Goal: Task Accomplishment & Management: Manage account settings

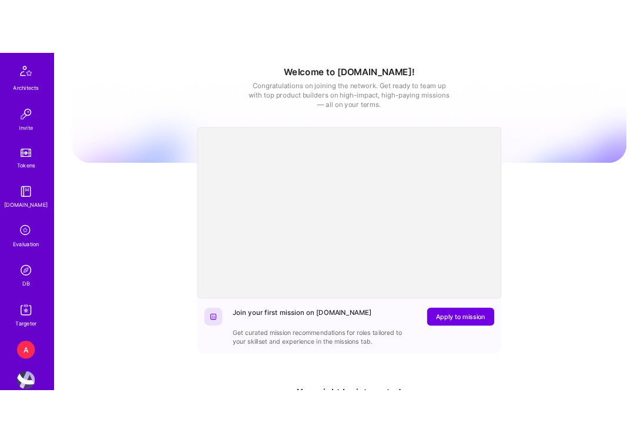
scroll to position [347, 0]
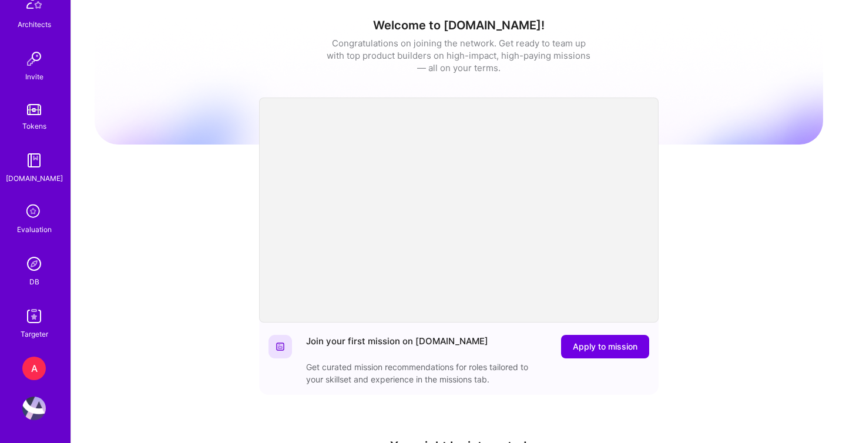
click at [31, 269] on img at bounding box center [33, 263] width 23 height 23
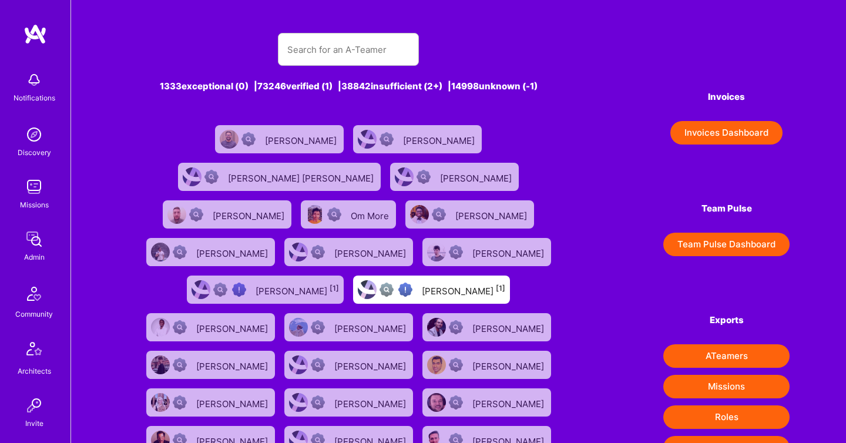
click at [697, 131] on button "Invoices Dashboard" at bounding box center [726, 132] width 112 height 23
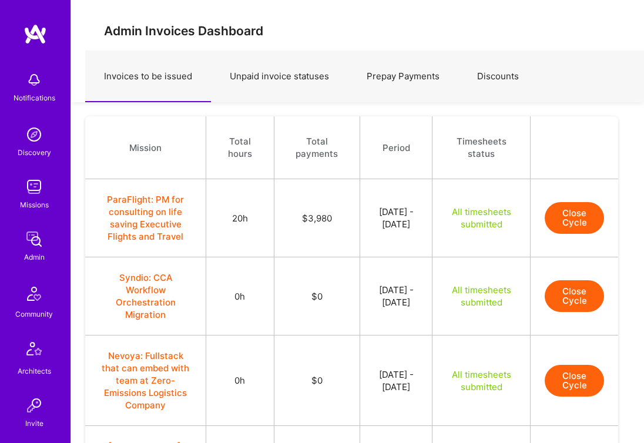
click at [566, 215] on button "Close Cycle" at bounding box center [574, 218] width 59 height 32
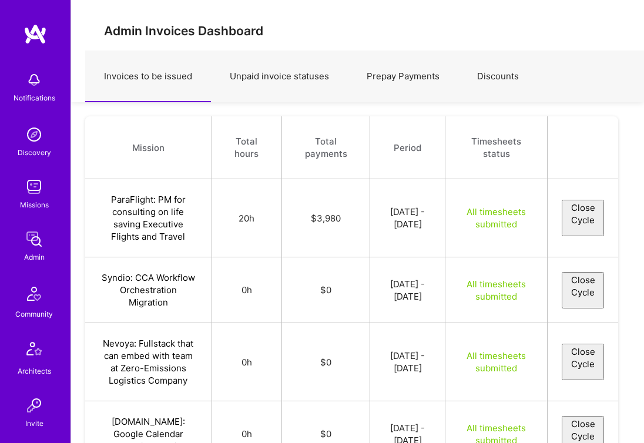
select select "68af288163d4125bb1f2a472"
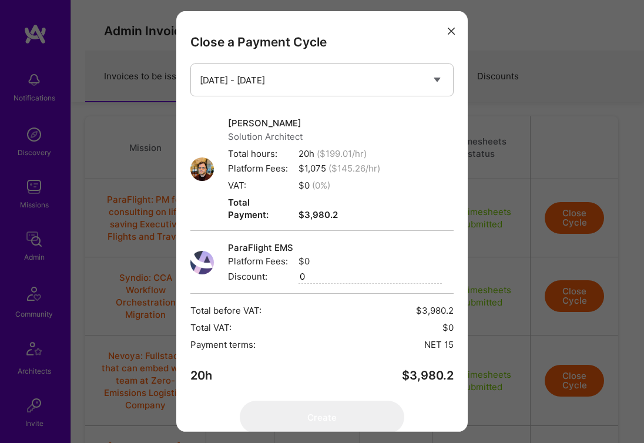
click at [516, 222] on div "Close a Payment Cycle Select a payment cycle [DATE] - [DATE] [PERSON_NAME] Solu…" at bounding box center [322, 221] width 644 height 443
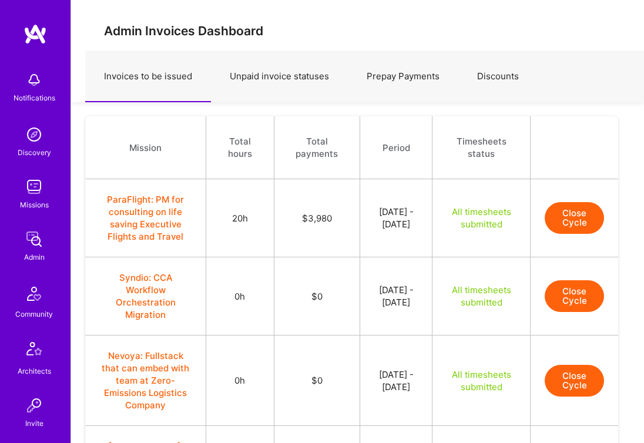
click at [574, 220] on button "Close Cycle" at bounding box center [574, 218] width 59 height 32
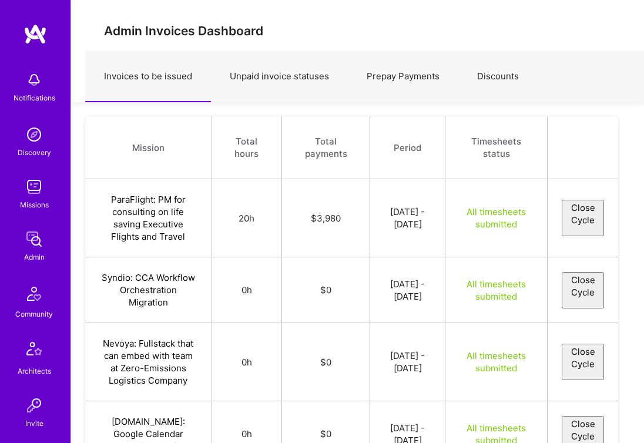
select select "68af288163d4125bb1f2a472"
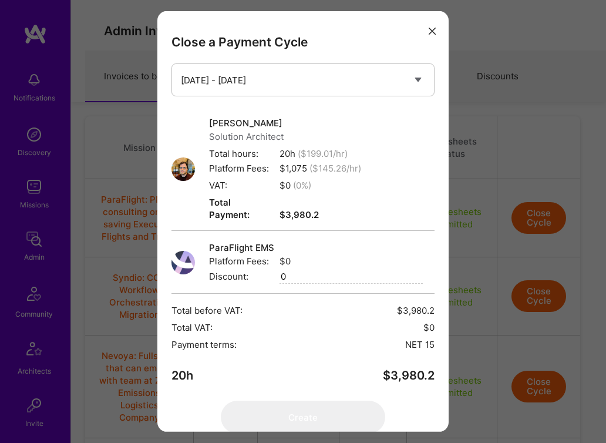
scroll to position [34, 0]
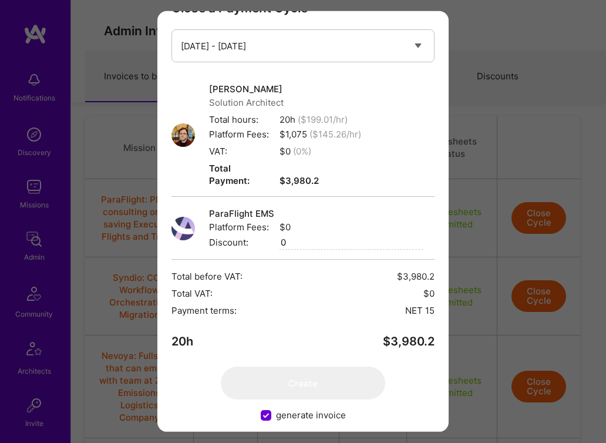
click at [466, 165] on div "Close a Payment Cycle Select a payment cycle [DATE] - [DATE] [PERSON_NAME] Solu…" at bounding box center [303, 221] width 606 height 443
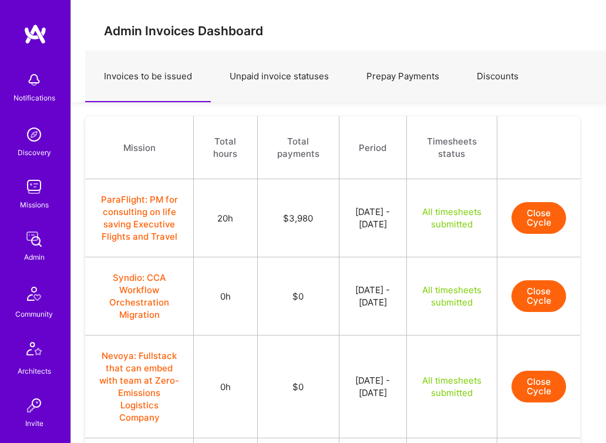
click at [550, 234] on button "Close Cycle" at bounding box center [539, 218] width 55 height 32
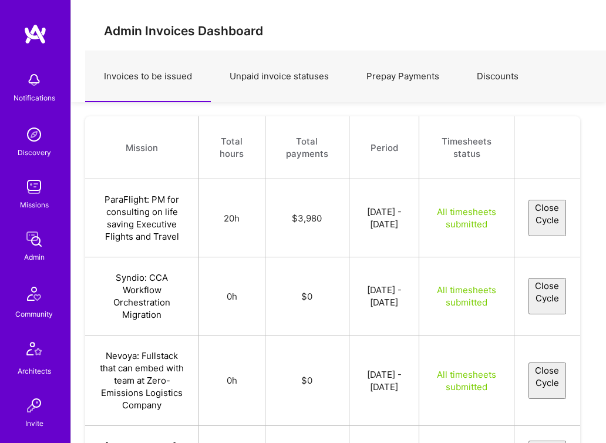
select select "68af288163d4125bb1f2a472"
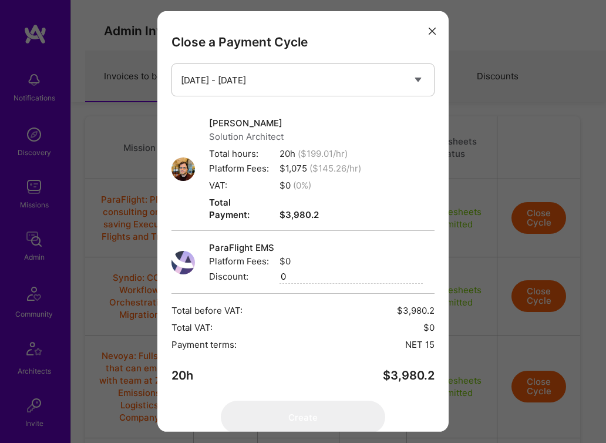
click at [477, 167] on div "Close a Payment Cycle Select a payment cycle [DATE] - [DATE] [PERSON_NAME] Solu…" at bounding box center [303, 221] width 606 height 443
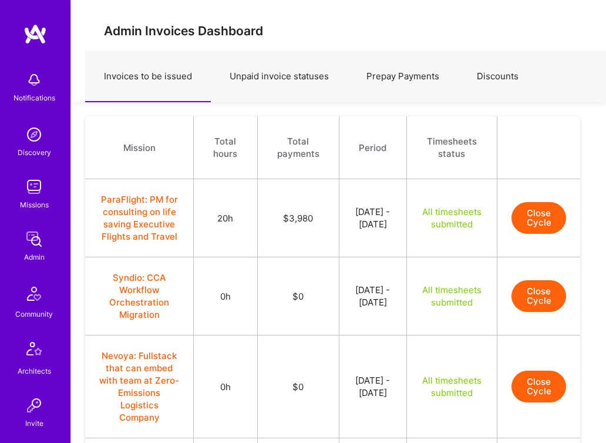
click at [540, 312] on button "Close Cycle" at bounding box center [539, 296] width 55 height 32
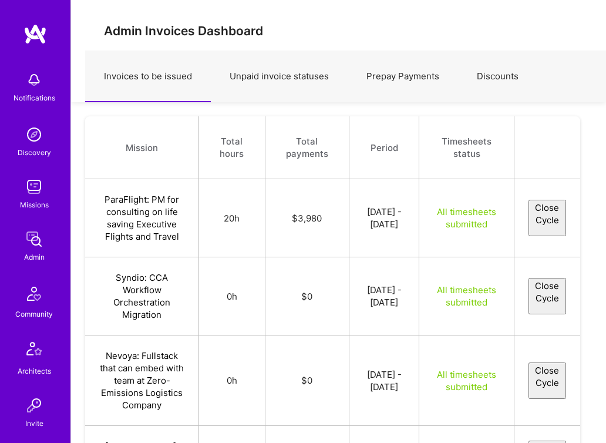
select select "68b0604b289abd92818a7fce"
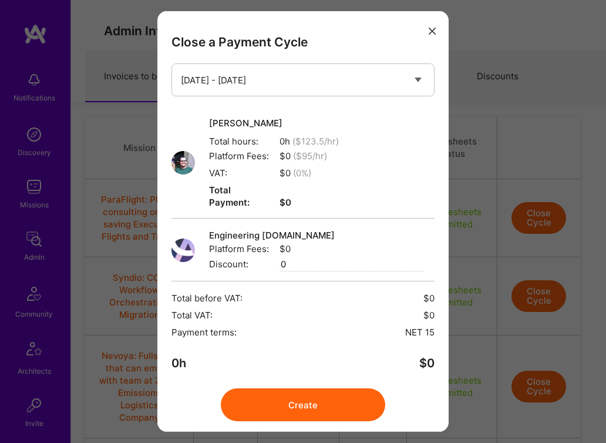
click at [436, 32] on button "modal" at bounding box center [432, 30] width 14 height 19
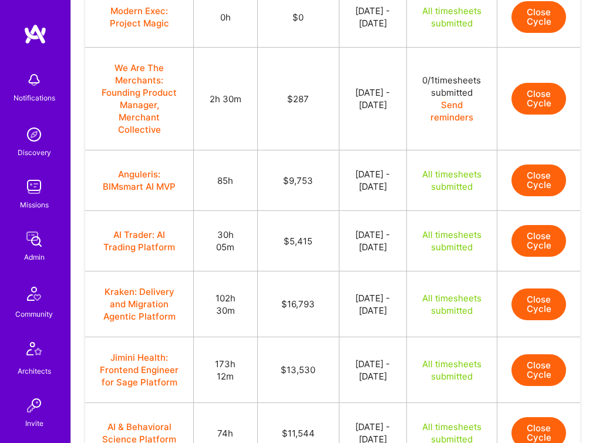
scroll to position [541, 0]
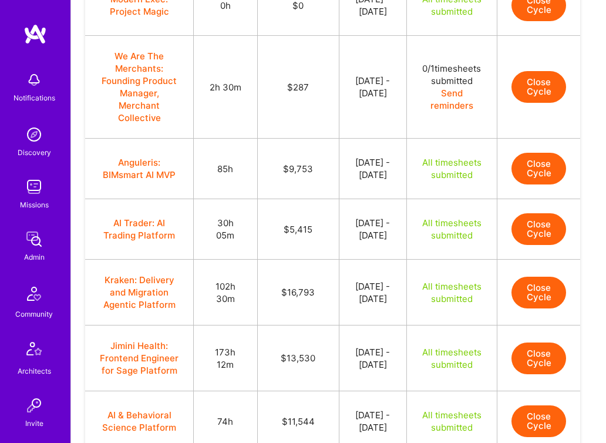
click at [536, 184] on button "Close Cycle" at bounding box center [539, 169] width 55 height 32
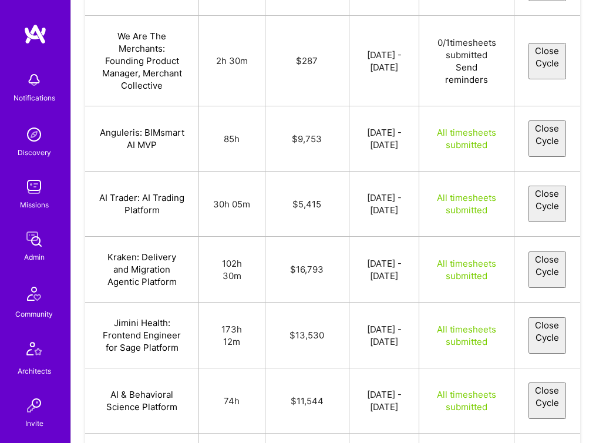
select select "689fcc86528a971898976cc0"
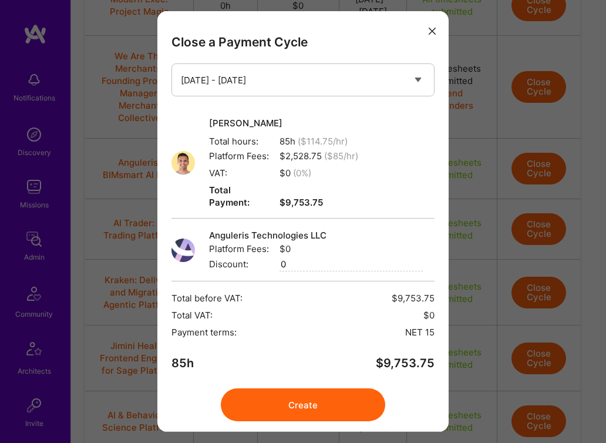
click at [431, 25] on button "modal" at bounding box center [432, 30] width 14 height 19
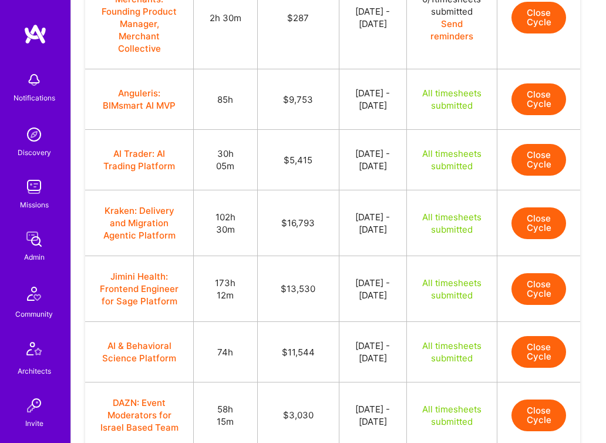
scroll to position [612, 0]
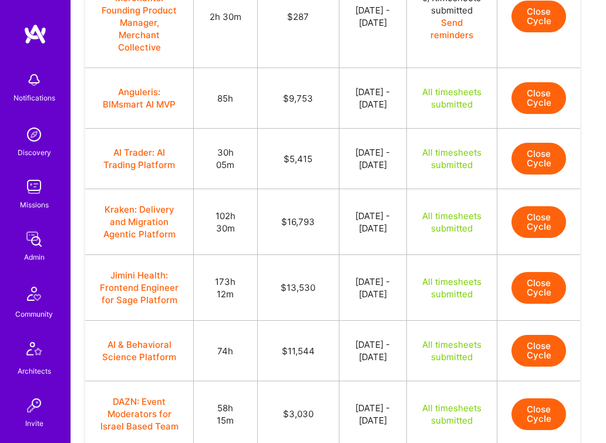
click at [528, 174] on button "Close Cycle" at bounding box center [539, 159] width 55 height 32
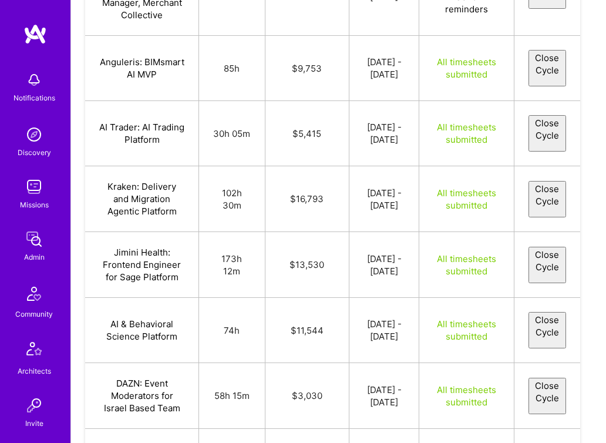
select select "68a33b92637c08fbe8c64e74"
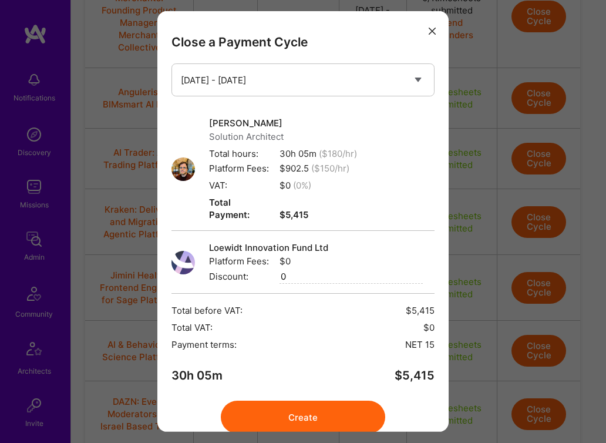
scroll to position [34, 0]
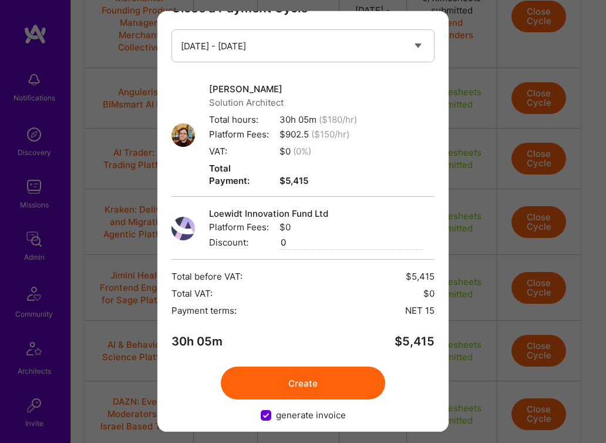
click at [490, 242] on div "Close a Payment Cycle Select a payment cycle [DATE] - [DATE] [PERSON_NAME] Solu…" at bounding box center [303, 221] width 606 height 443
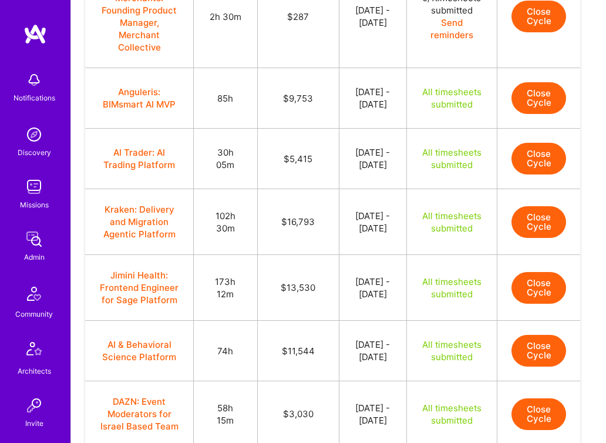
click at [526, 174] on button "Close Cycle" at bounding box center [539, 159] width 55 height 32
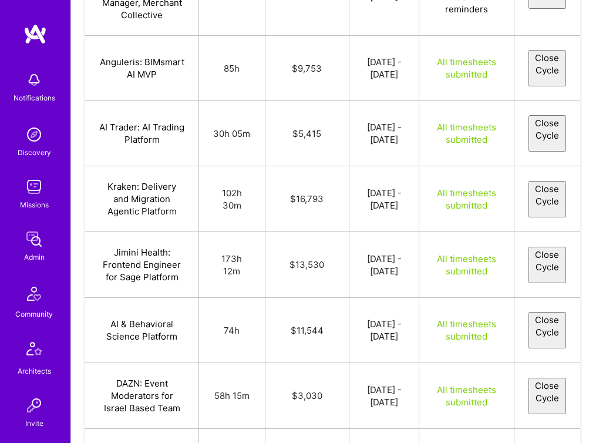
select select "68a33b92637c08fbe8c64e74"
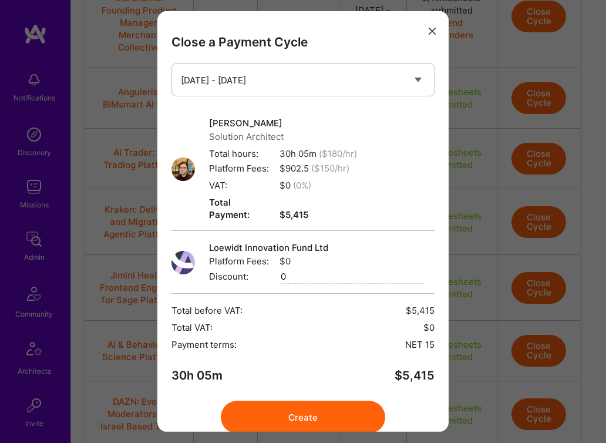
click at [321, 401] on button "Create" at bounding box center [303, 417] width 164 height 33
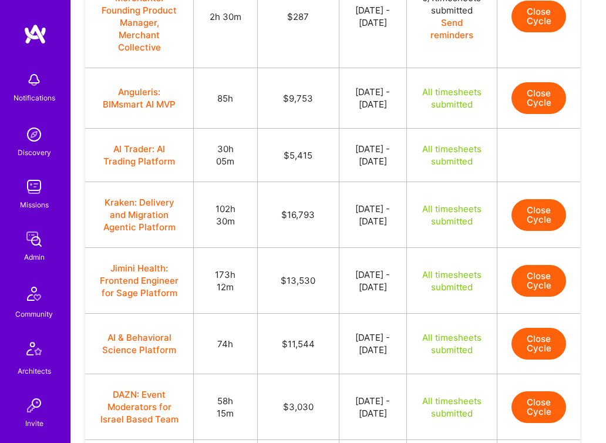
click at [547, 231] on button "Close Cycle" at bounding box center [539, 215] width 55 height 32
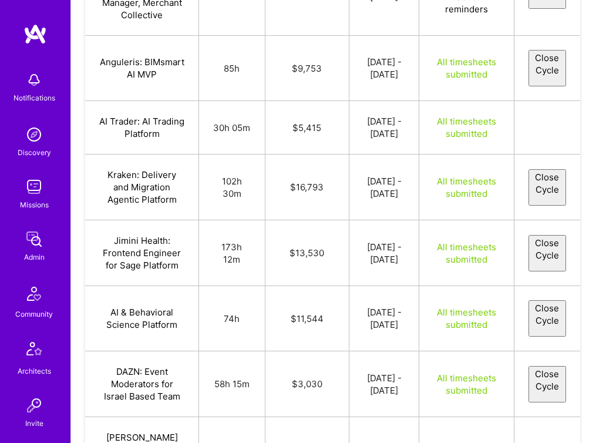
select select "68a24803cb37bd368f0b0889"
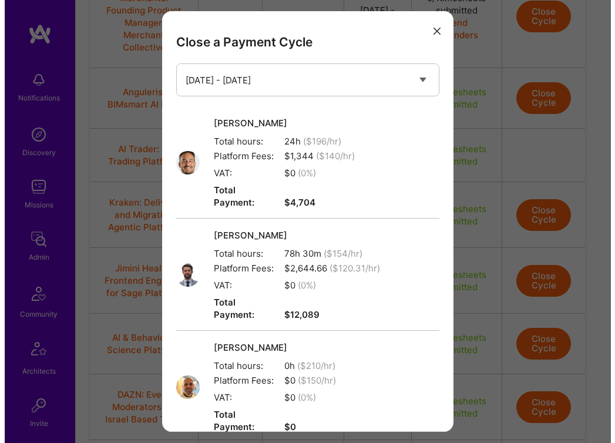
scroll to position [221, 0]
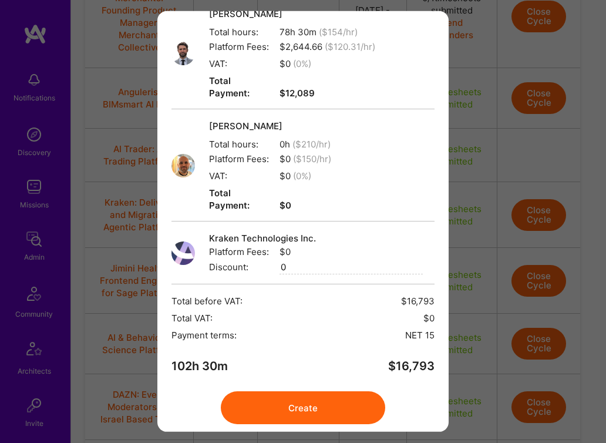
click at [324, 391] on button "Create" at bounding box center [303, 407] width 164 height 33
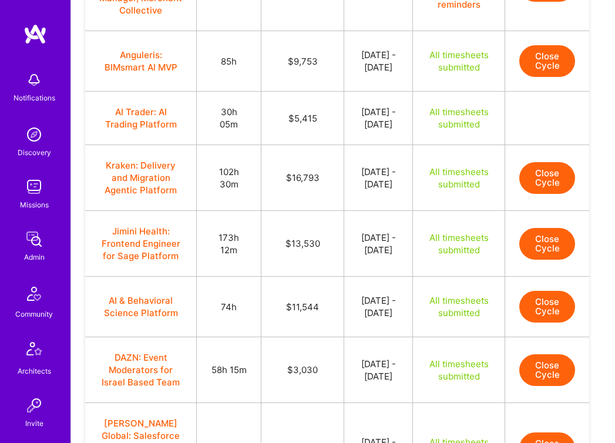
click at [462, 145] on td "All timesheets submitted" at bounding box center [458, 118] width 92 height 53
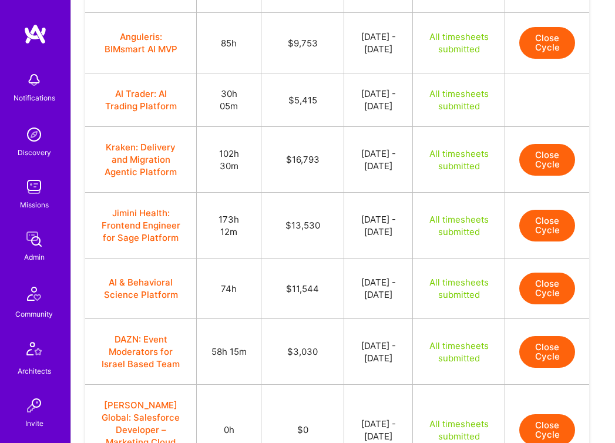
scroll to position [633, 0]
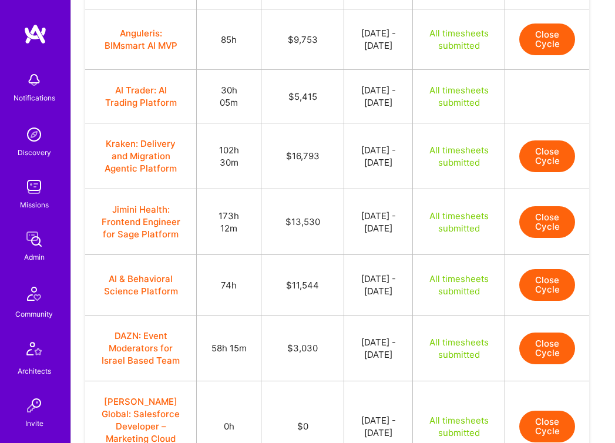
click at [536, 172] on button "Close Cycle" at bounding box center [547, 156] width 56 height 32
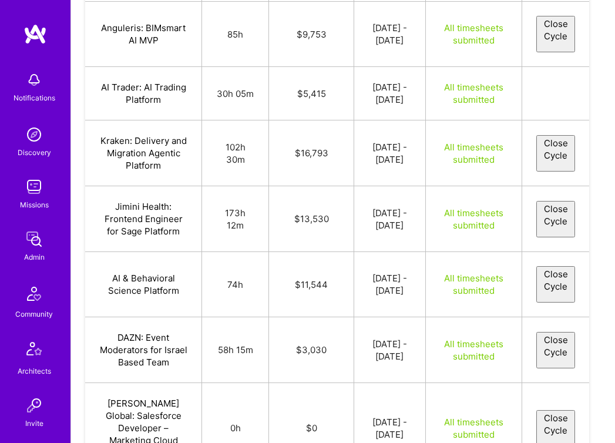
select select "68a24803cb37bd368f0b0889"
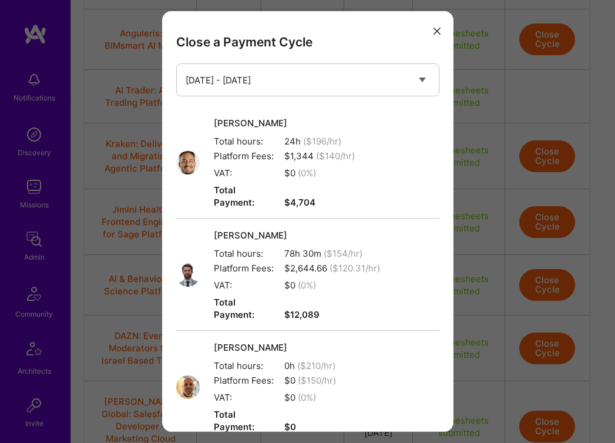
click at [491, 240] on div "Close a Payment Cycle Select a payment cycle [DATE] - [DATE] [PERSON_NAME] Tota…" at bounding box center [307, 221] width 615 height 443
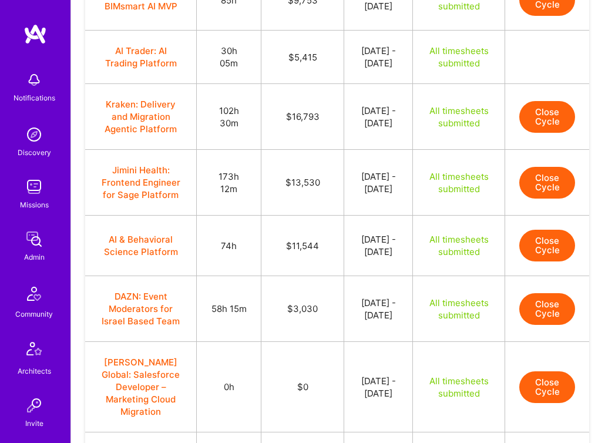
scroll to position [677, 0]
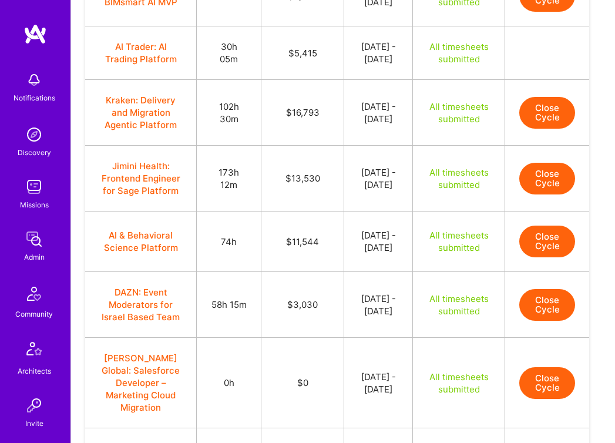
click at [552, 194] on button "Close Cycle" at bounding box center [547, 179] width 56 height 32
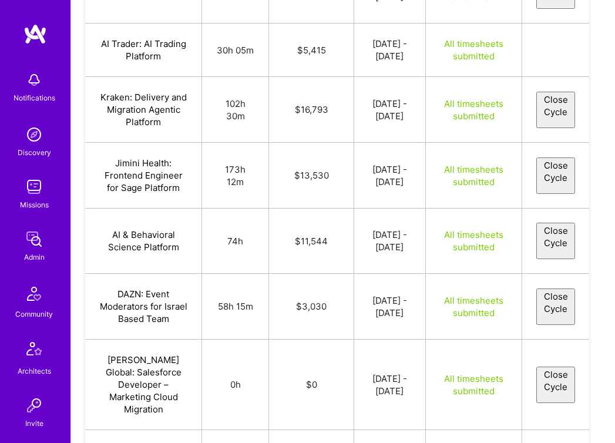
select select "68a183674088144829894c56"
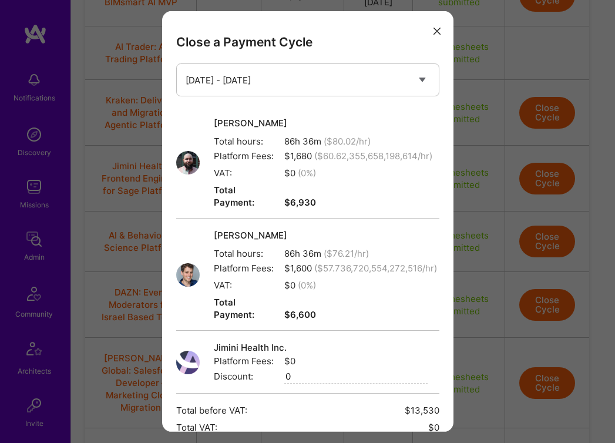
scroll to position [122, 0]
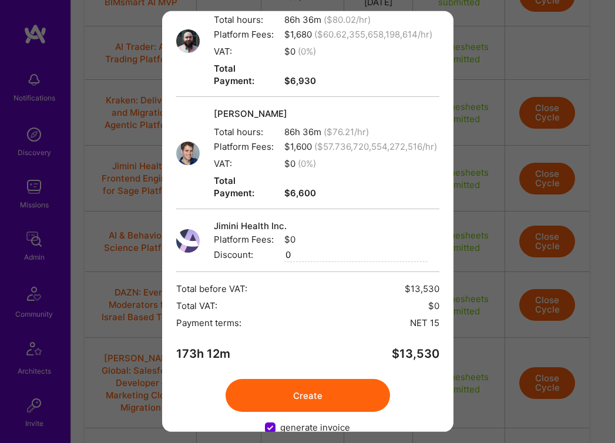
click at [337, 379] on button "Create" at bounding box center [308, 395] width 164 height 33
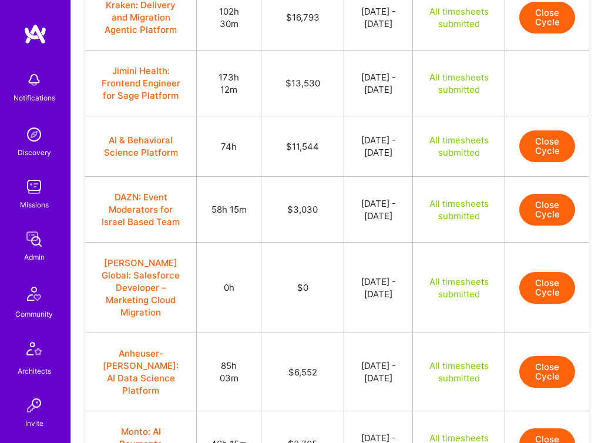
scroll to position [775, 0]
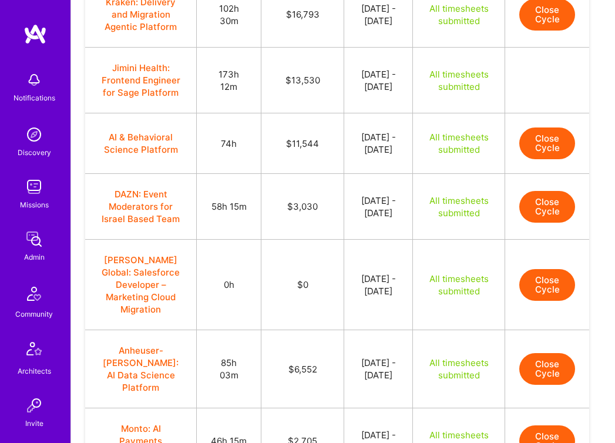
click at [552, 159] on button "Close Cycle" at bounding box center [547, 143] width 56 height 32
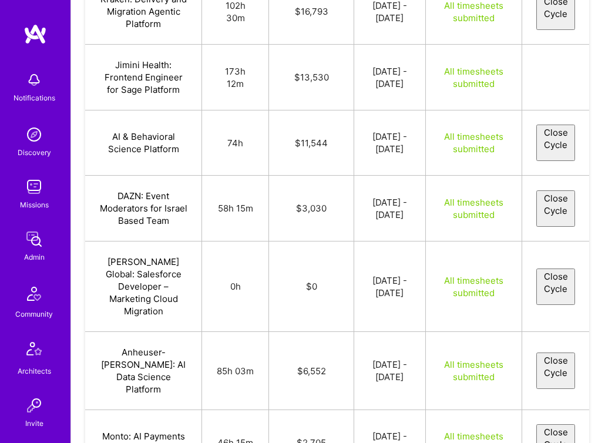
select select "68a33bff103e6e3a954ab0e4"
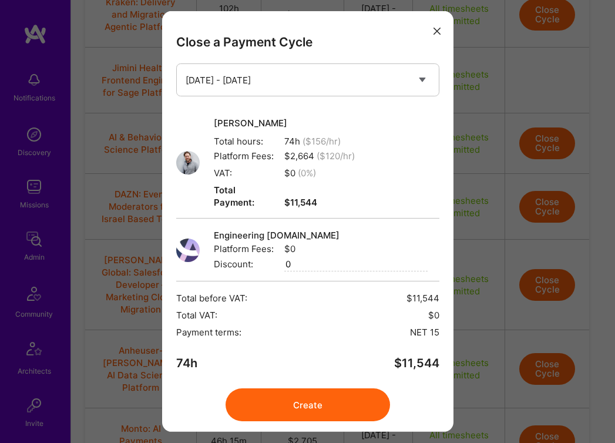
click at [504, 217] on div "Close a Payment Cycle Select a payment cycle [DATE] - [DATE] [PERSON_NAME] Tota…" at bounding box center [307, 221] width 615 height 443
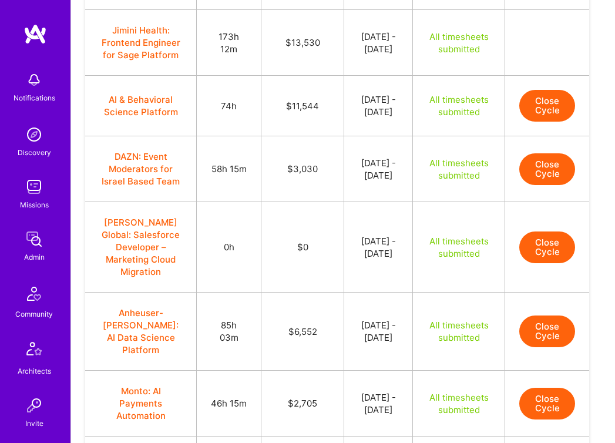
scroll to position [814, 0]
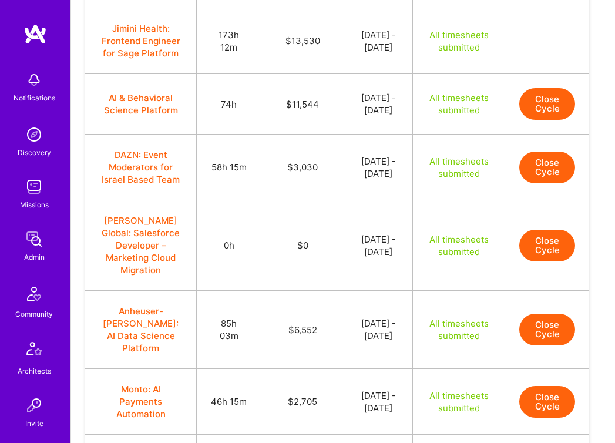
click at [545, 120] on button "Close Cycle" at bounding box center [547, 104] width 56 height 32
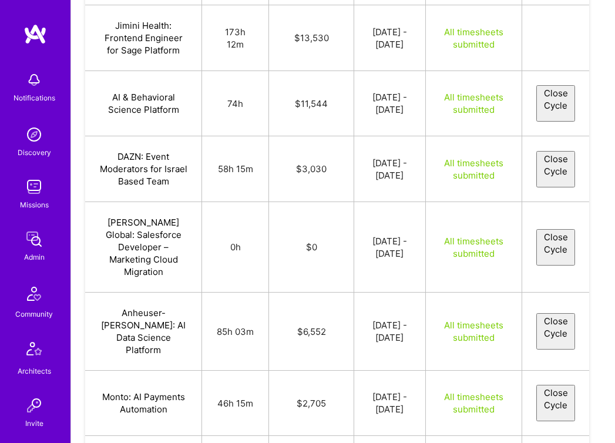
select select "68a33bff103e6e3a954ab0e4"
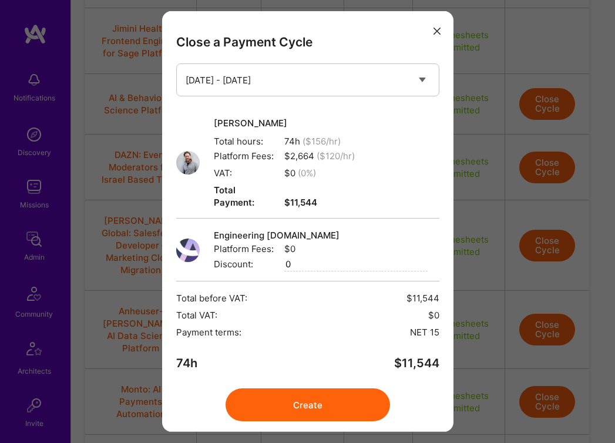
click at [343, 401] on button "Create" at bounding box center [308, 404] width 164 height 33
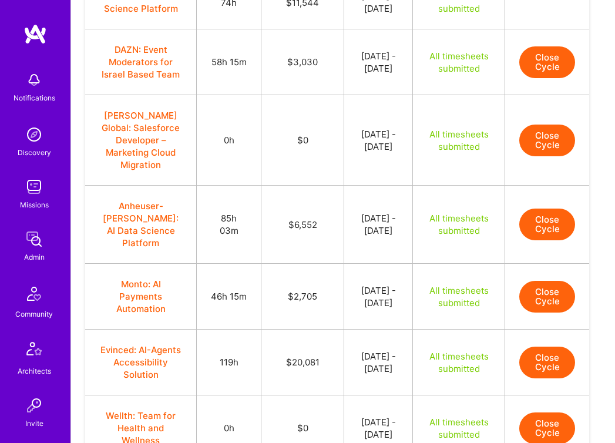
scroll to position [916, 0]
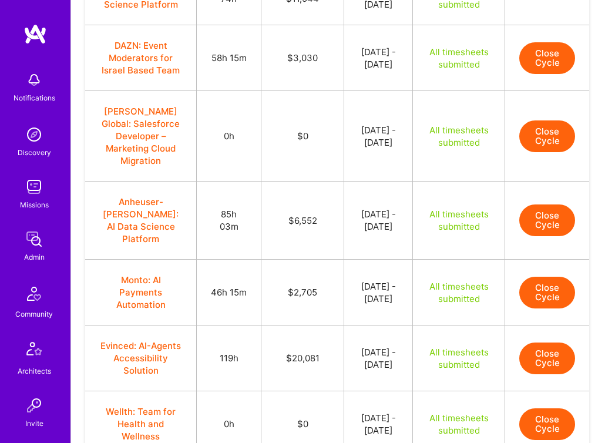
click at [543, 152] on button "Close Cycle" at bounding box center [547, 136] width 56 height 32
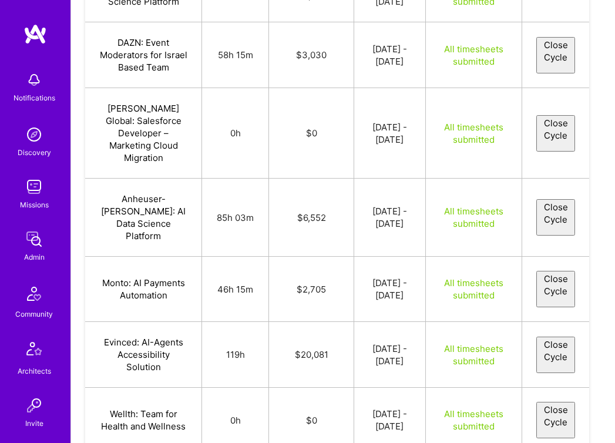
select select "68b07bc8d3b1502750f8d3ee"
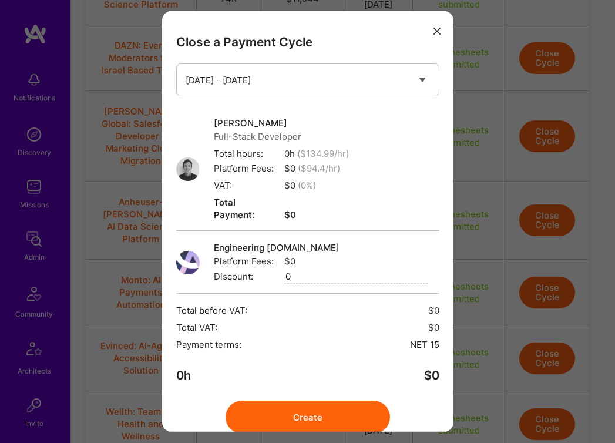
click at [486, 363] on div "Close a Payment Cycle Select a payment cycle [DATE] - [DATE] [DATE] - [DATE] [D…" at bounding box center [307, 221] width 615 height 443
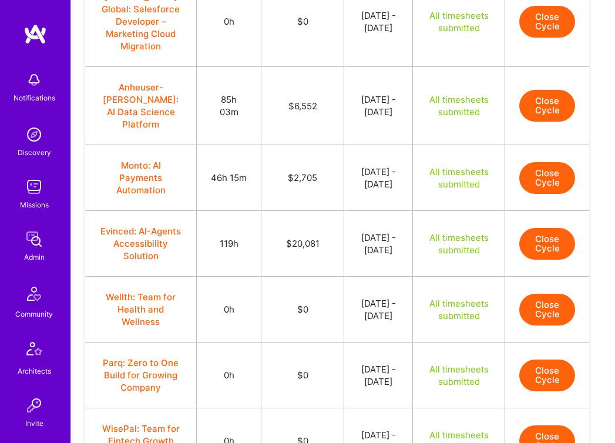
scroll to position [1038, 0]
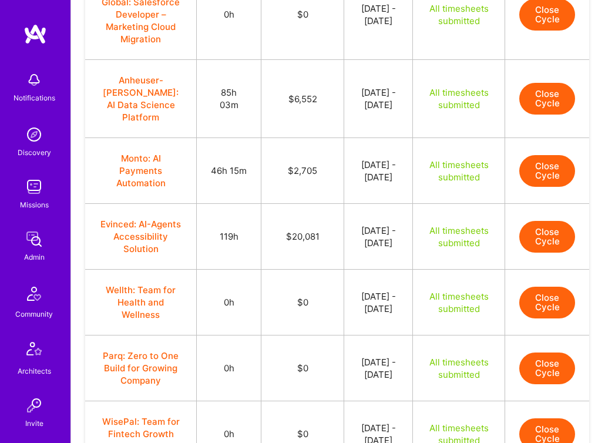
click at [538, 115] on button "Close Cycle" at bounding box center [547, 99] width 56 height 32
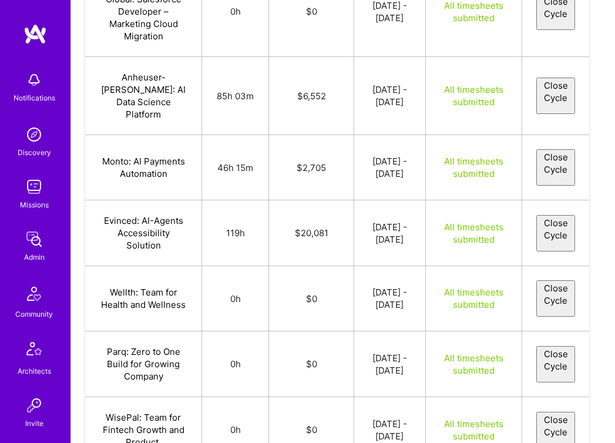
select select "68a10e2a408814155b894b46"
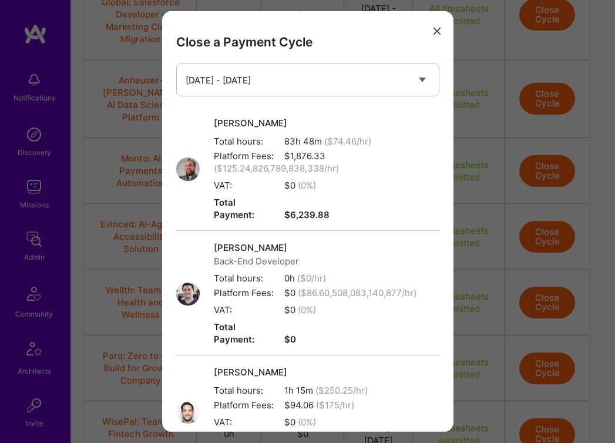
scroll to position [358, 0]
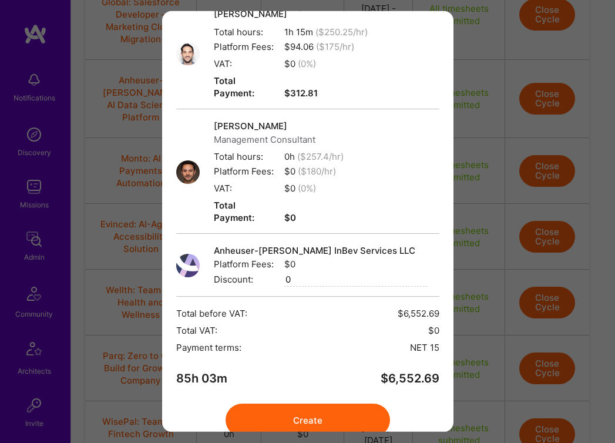
click at [311, 404] on button "Create" at bounding box center [308, 420] width 164 height 33
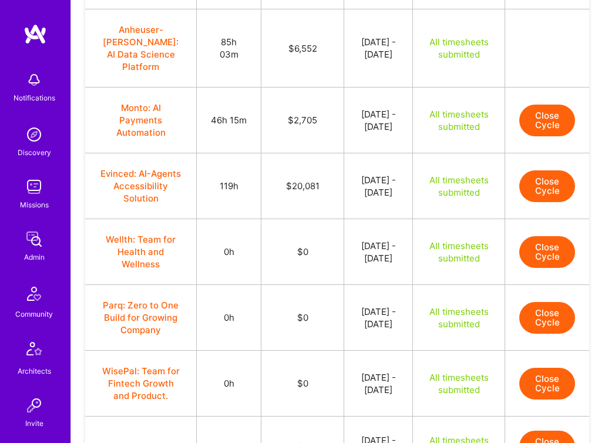
scroll to position [1098, 0]
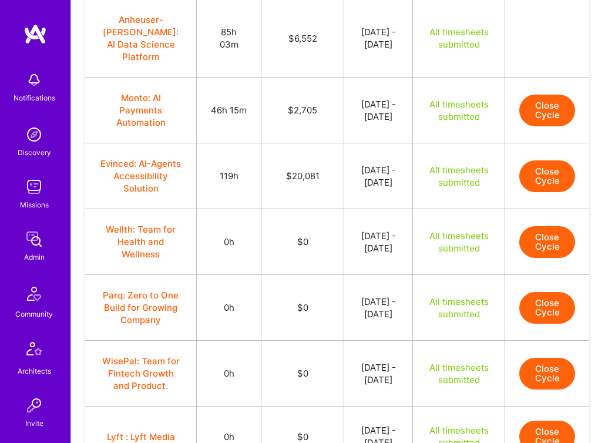
click at [537, 126] on button "Close Cycle" at bounding box center [547, 111] width 56 height 32
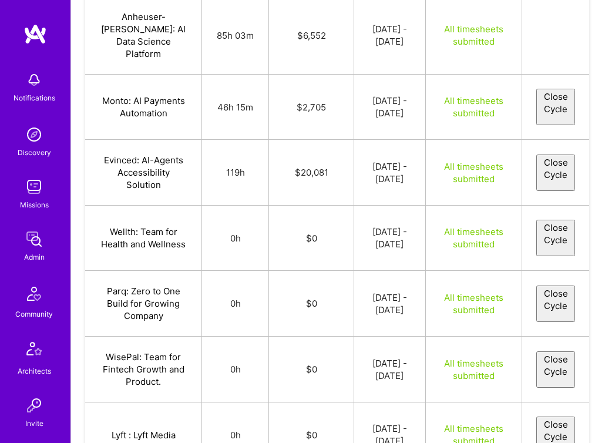
select select "68a340f8b2bab0497a304689"
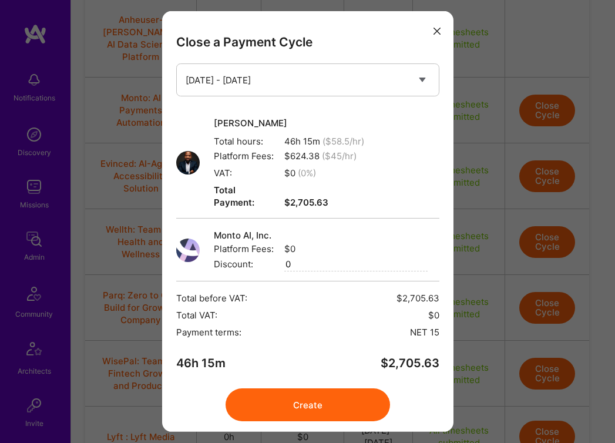
click at [268, 401] on button "Create" at bounding box center [308, 404] width 164 height 33
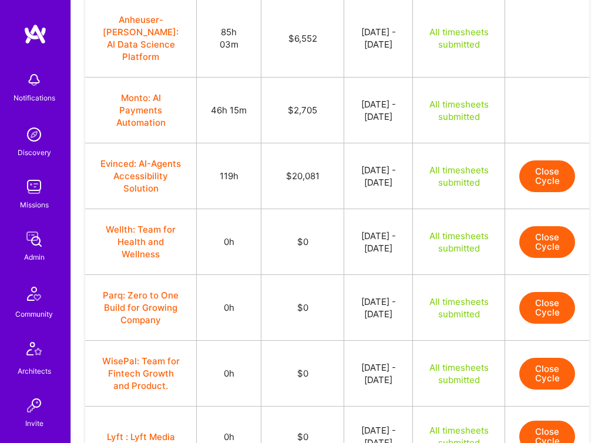
click at [533, 192] on button "Close Cycle" at bounding box center [547, 176] width 56 height 32
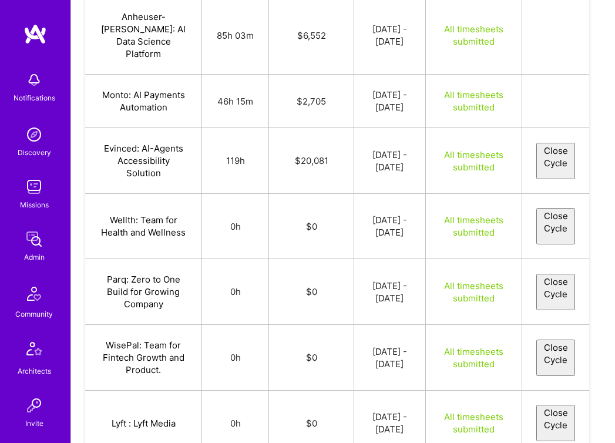
select select "68a04618d17a190fcd3a8abb"
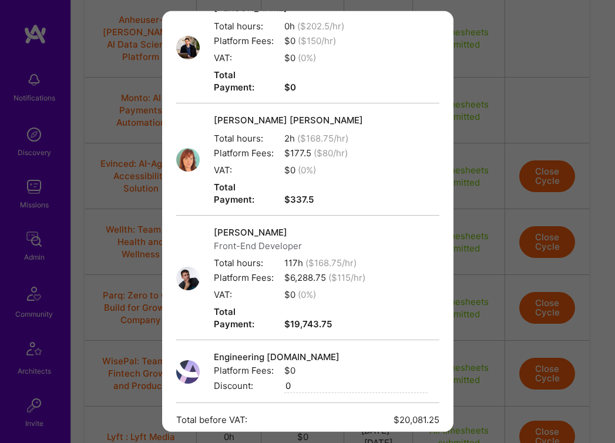
scroll to position [334, 0]
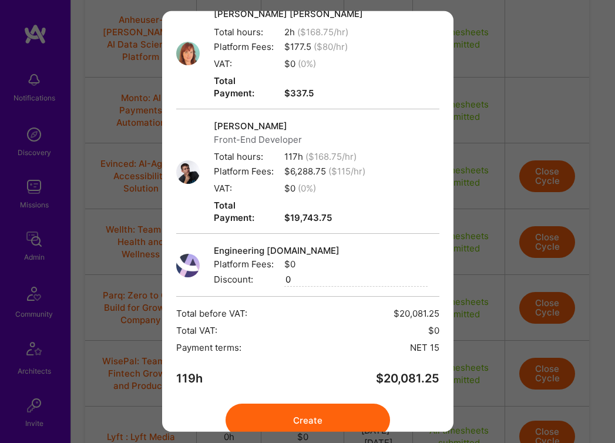
click at [320, 404] on button "Create" at bounding box center [308, 420] width 164 height 33
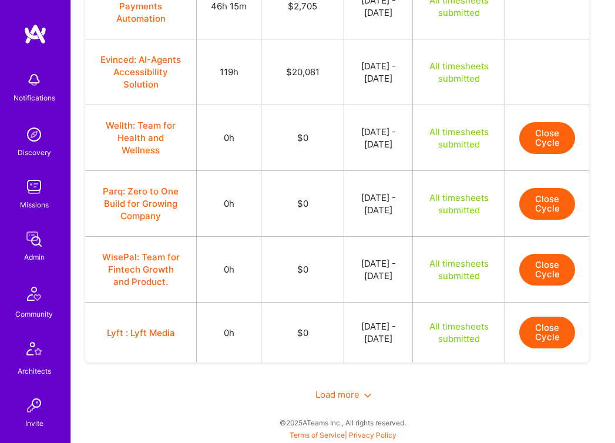
scroll to position [1403, 0]
click at [344, 391] on span "Load more" at bounding box center [343, 394] width 56 height 11
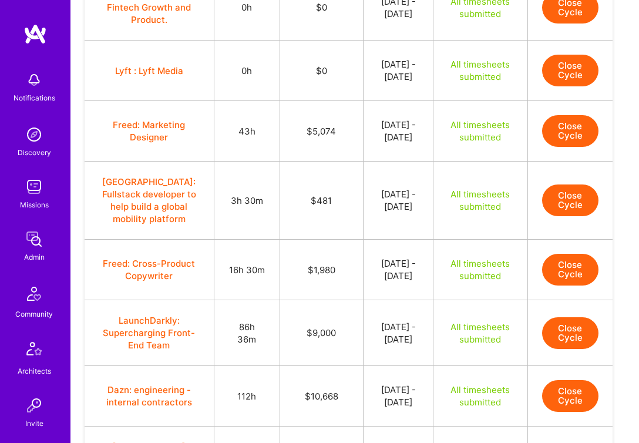
scroll to position [1371, 1]
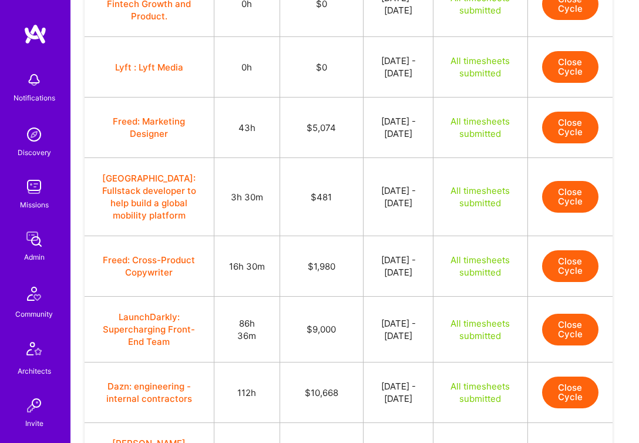
click at [364, 158] on td "[DATE] - [DATE]" at bounding box center [399, 128] width 70 height 61
click at [565, 143] on button "Close Cycle" at bounding box center [570, 128] width 56 height 32
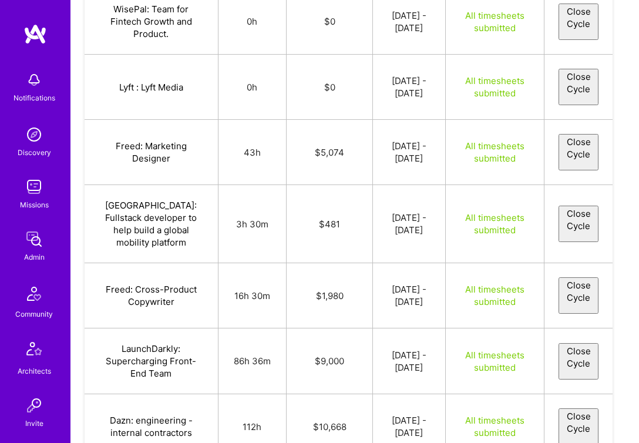
select select "68a175f9408814414f894c31"
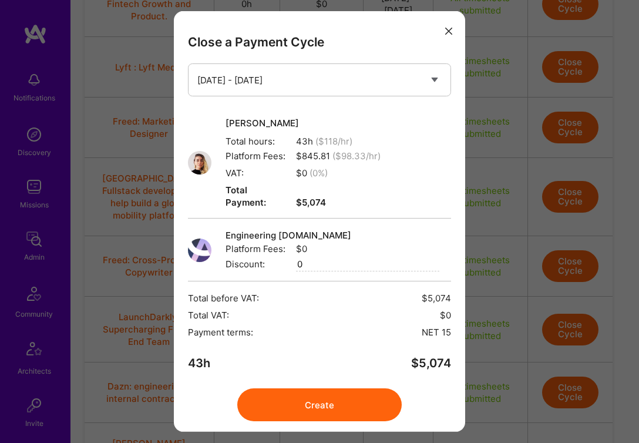
click at [331, 388] on button "Create" at bounding box center [319, 404] width 164 height 33
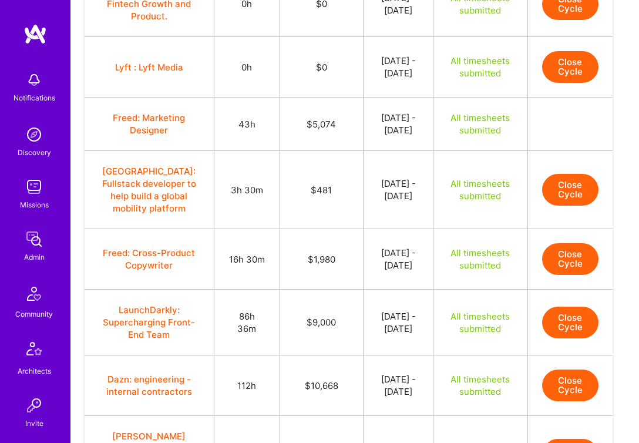
scroll to position [1403, 1]
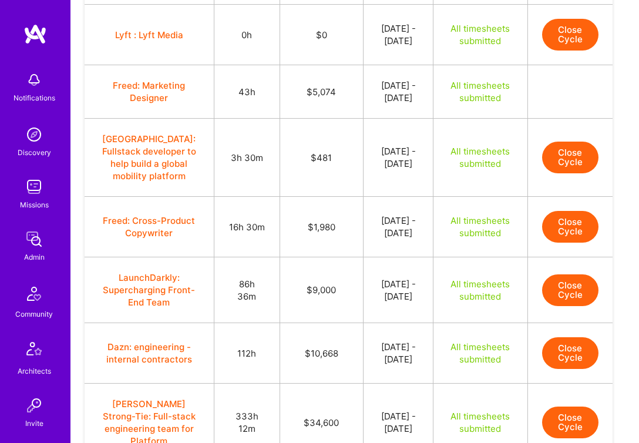
click at [575, 173] on button "Close Cycle" at bounding box center [570, 158] width 56 height 32
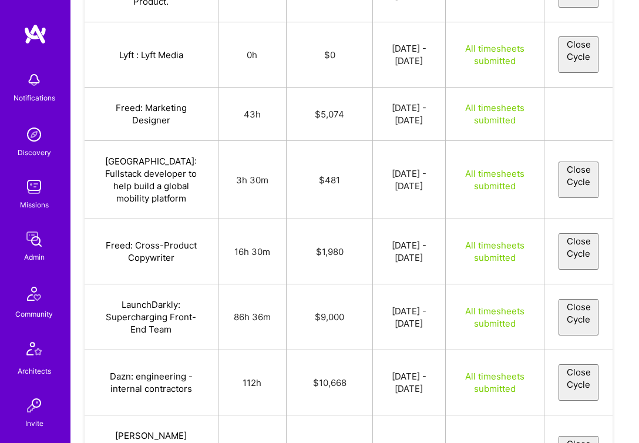
select select "68a33ddab2d2732d4140a134"
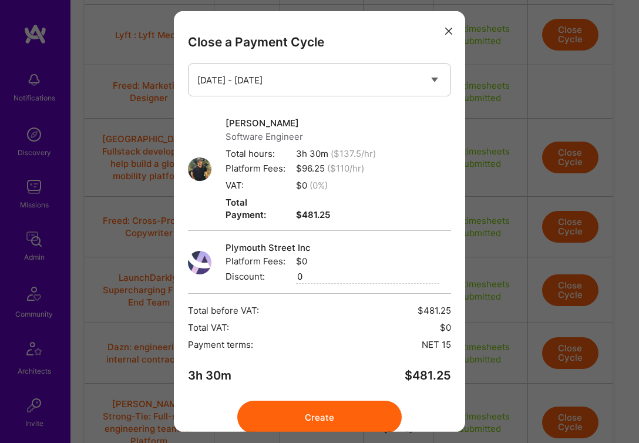
click at [331, 404] on button "Create" at bounding box center [319, 417] width 164 height 33
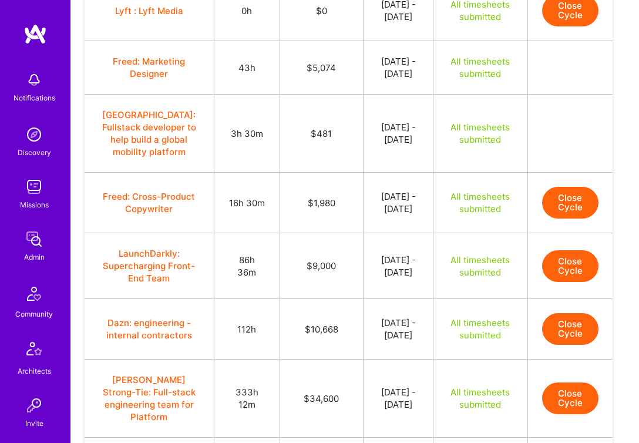
scroll to position [1429, 1]
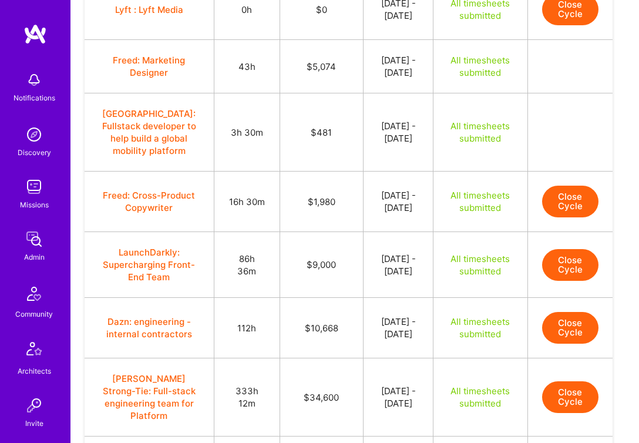
click at [558, 217] on button "Close Cycle" at bounding box center [570, 202] width 56 height 32
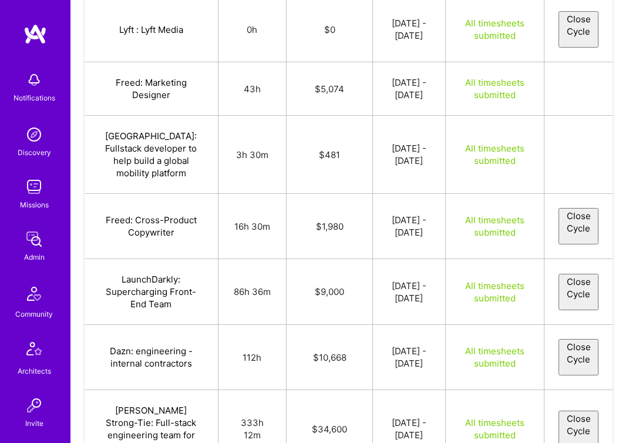
select select "68a33dfab2bab016c1304673"
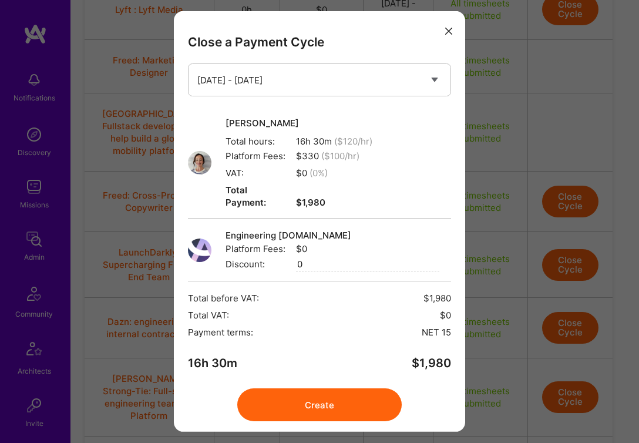
click at [447, 29] on icon "modal" at bounding box center [448, 31] width 7 height 7
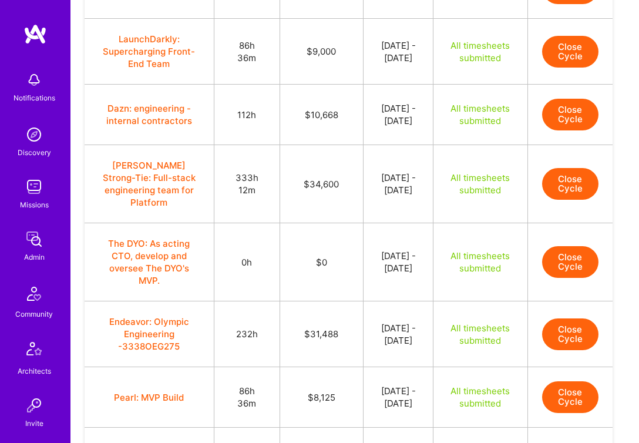
scroll to position [1644, 1]
